Goal: Navigation & Orientation: Go to known website

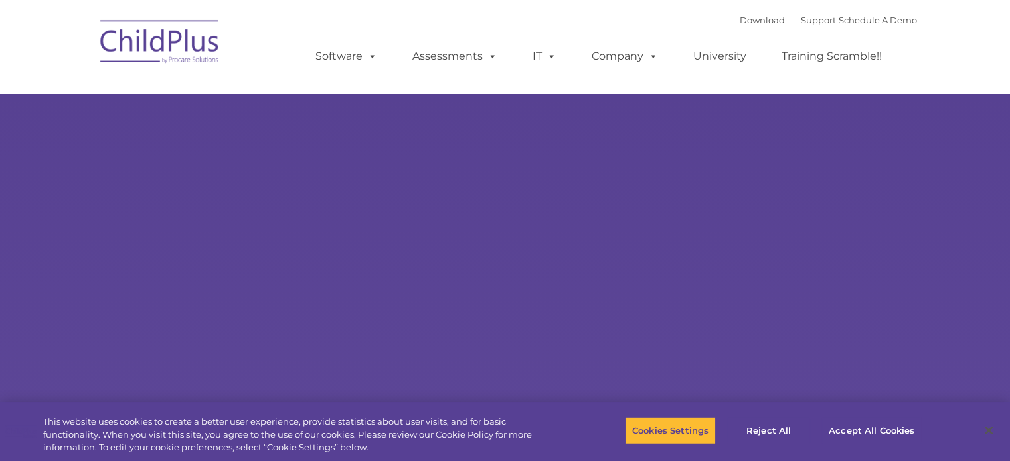
select select "MEDIUM"
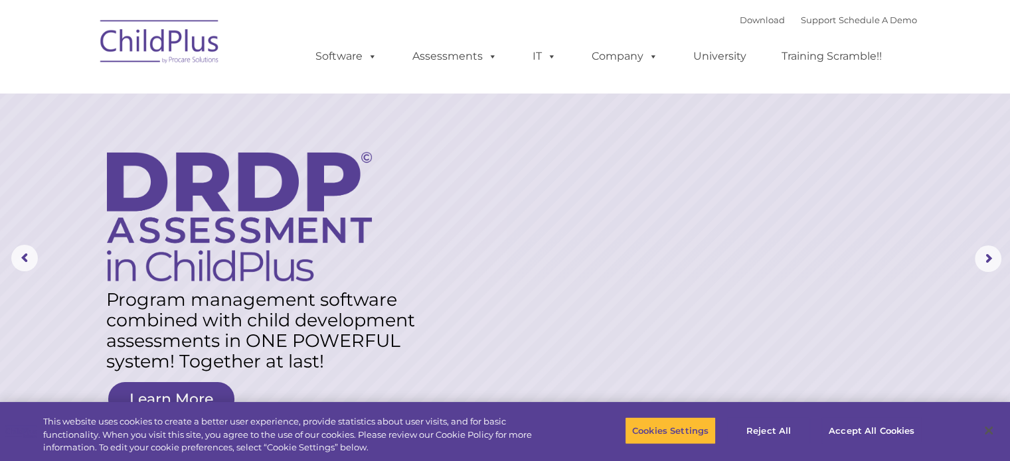
click at [172, 45] on img at bounding box center [160, 44] width 133 height 66
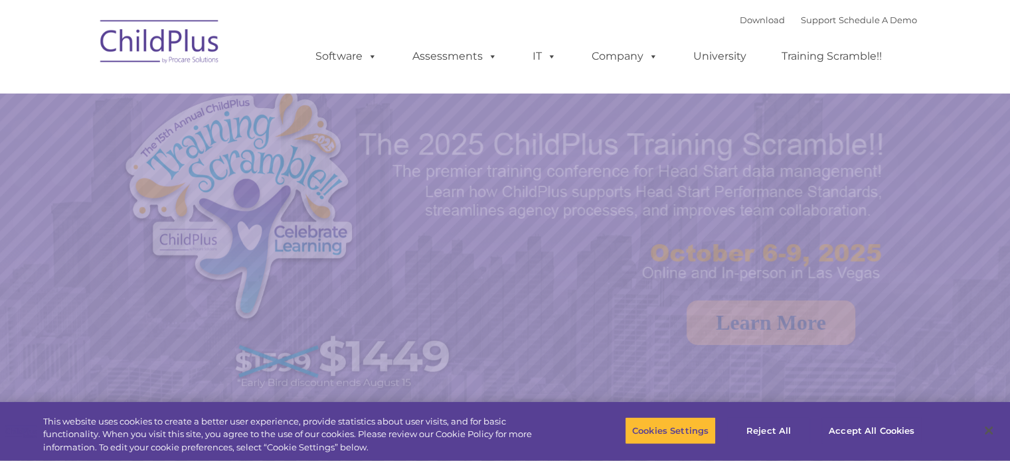
select select "MEDIUM"
